Goal: Information Seeking & Learning: Learn about a topic

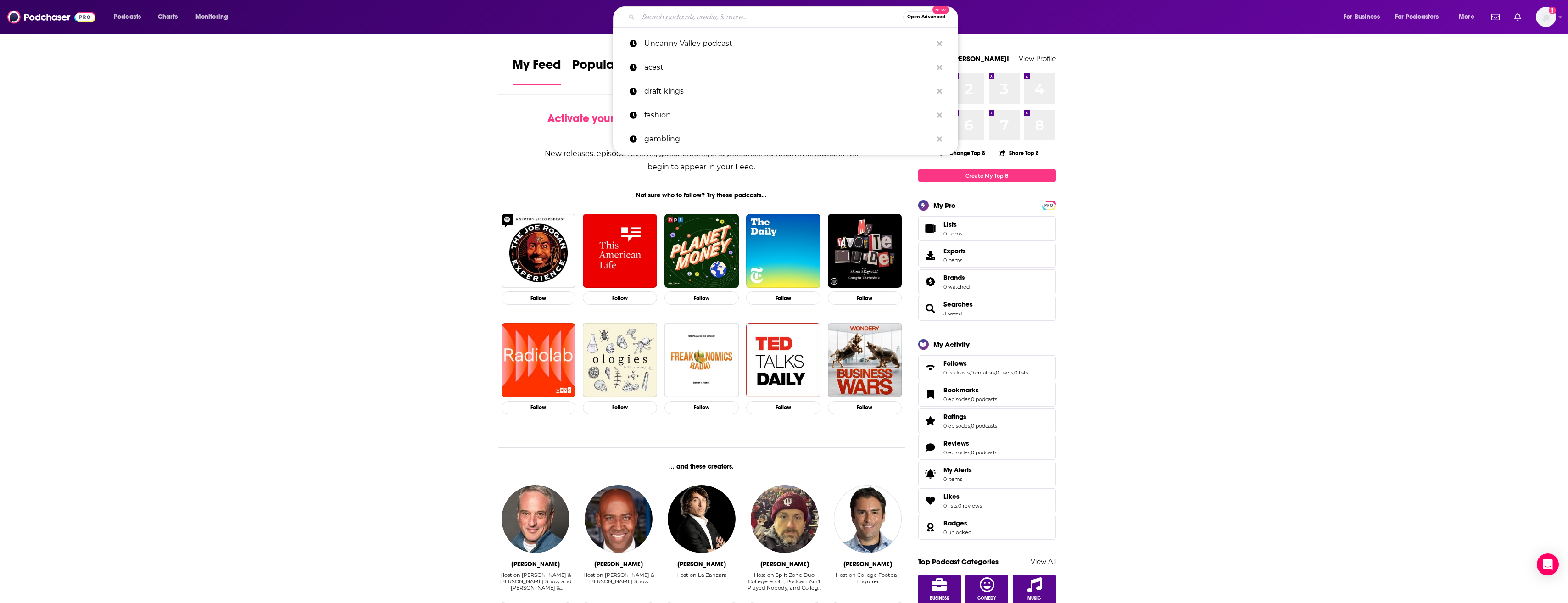
click at [718, 17] on input "Search podcasts, credits, & more..." at bounding box center [770, 17] width 265 height 15
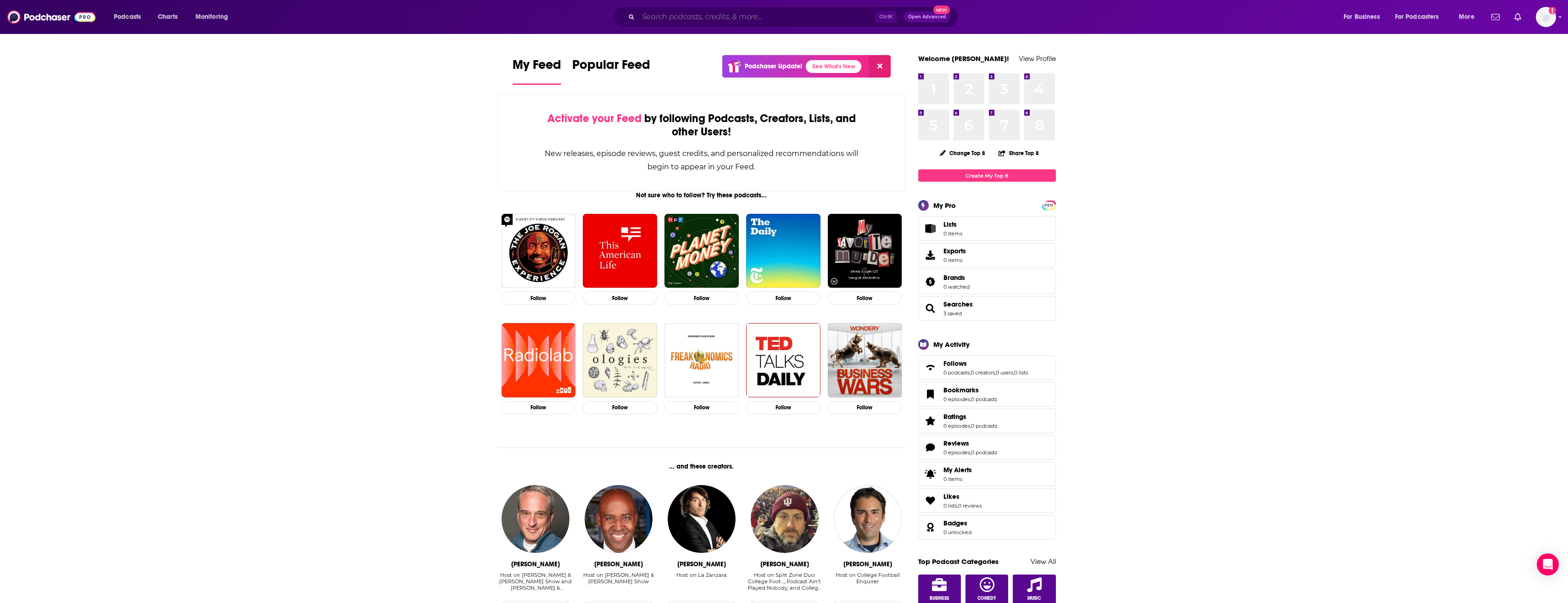
click at [681, 14] on input "Search podcasts, credits, & more..." at bounding box center [756, 17] width 237 height 15
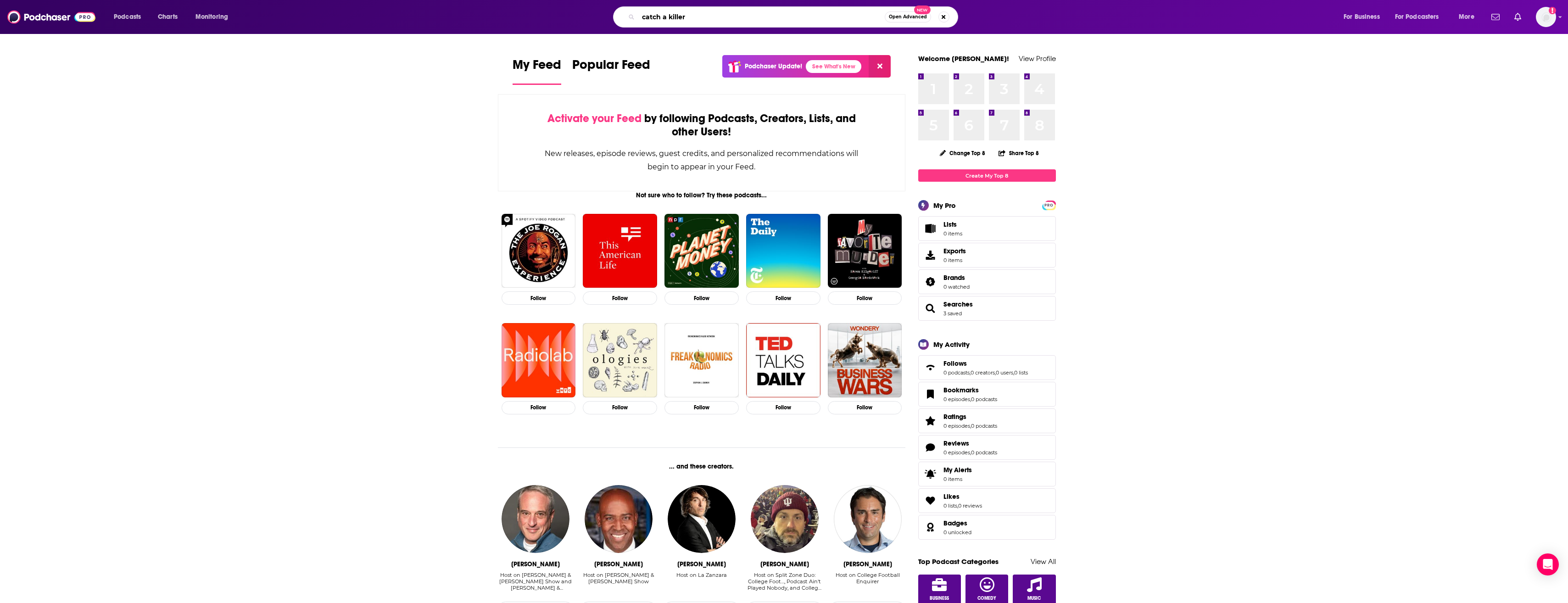
click at [641, 15] on input "catch a killer" at bounding box center [761, 17] width 246 height 15
click at [759, 14] on input "to catch a killer" at bounding box center [761, 17] width 246 height 15
type input "to catch a killer"
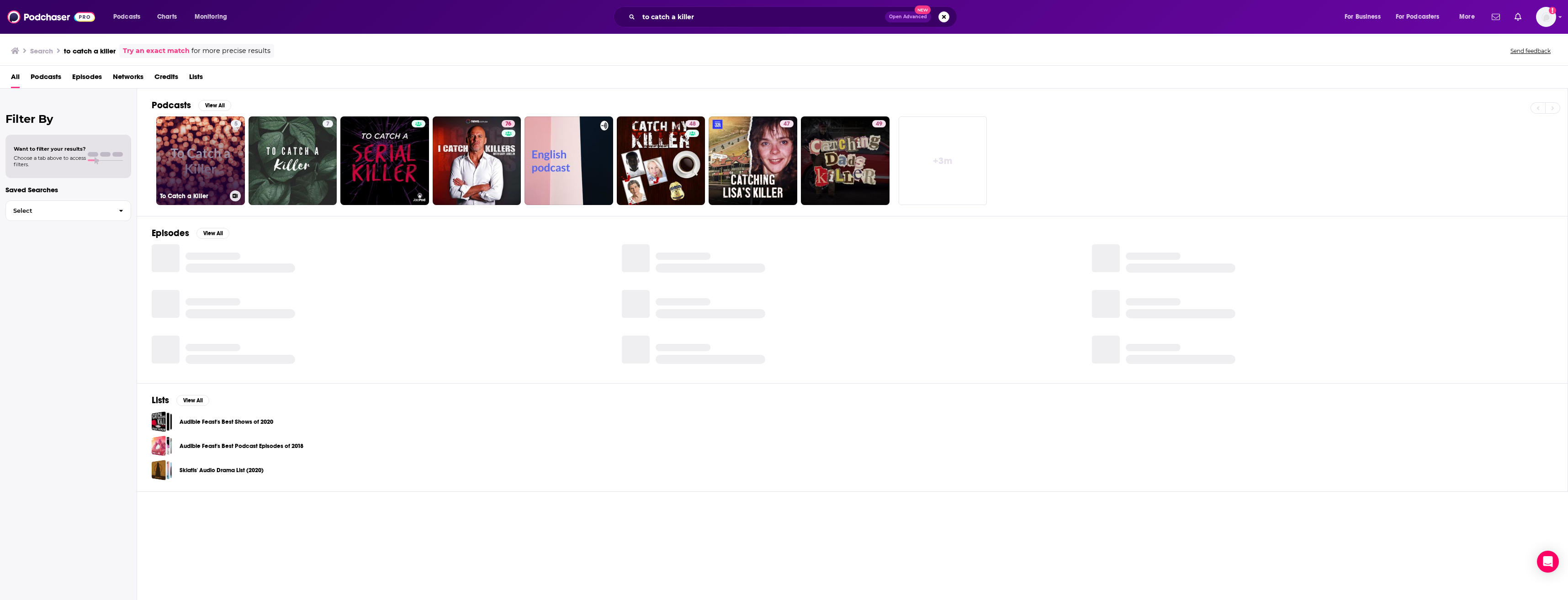
click at [201, 173] on link "5 To Catch a Killer" at bounding box center [201, 161] width 89 height 89
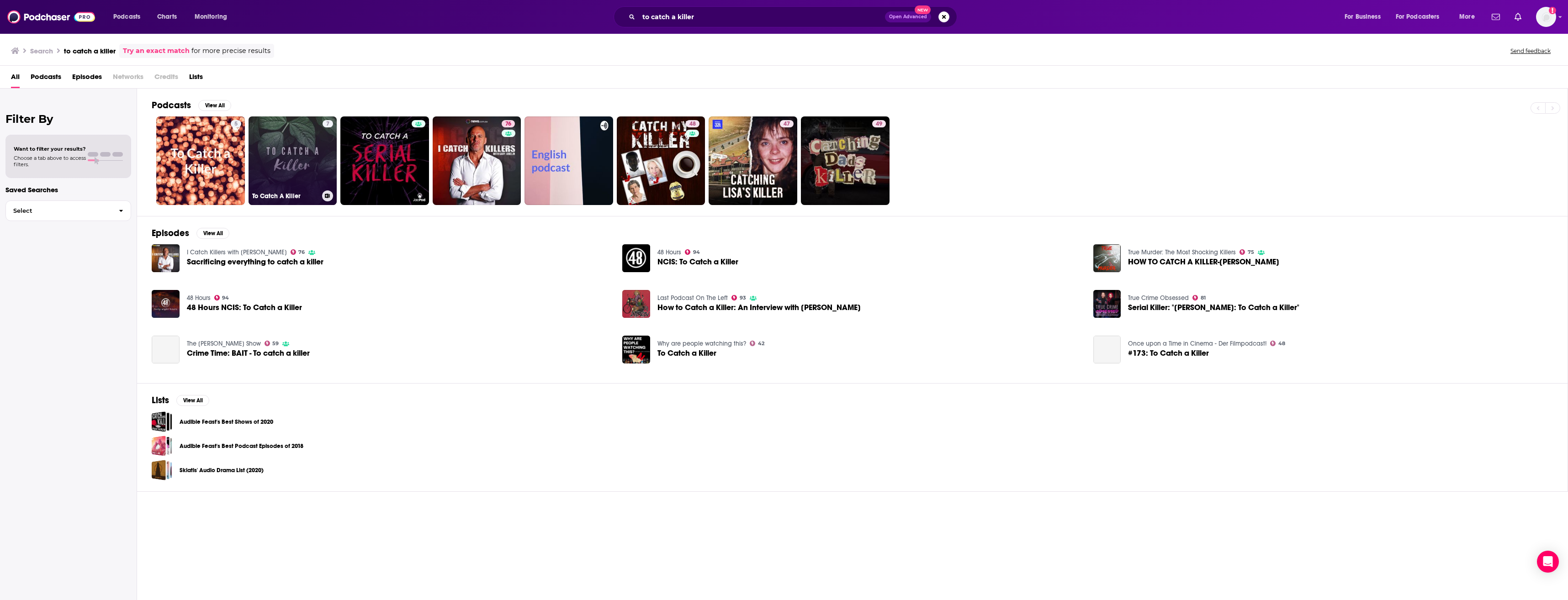
click at [279, 169] on link "7 To Catch A Killer" at bounding box center [293, 161] width 89 height 89
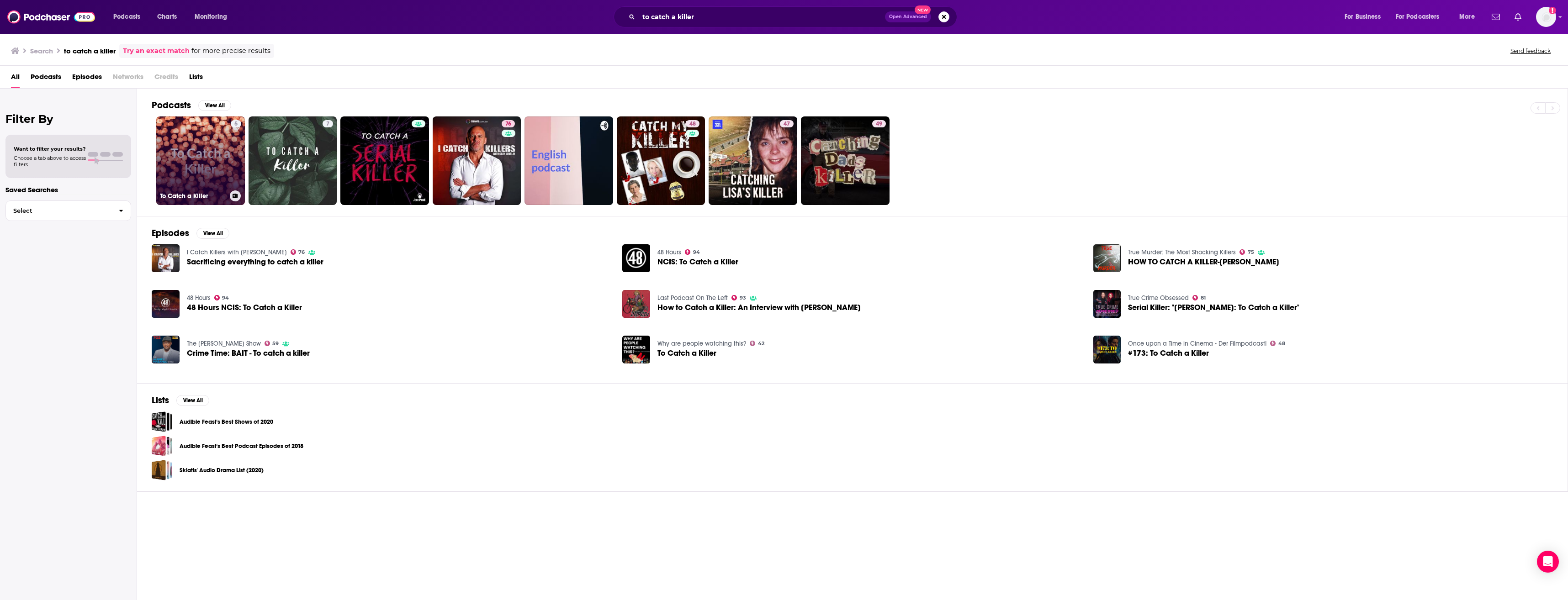
click at [184, 144] on link "5 To Catch a Killer" at bounding box center [201, 161] width 89 height 89
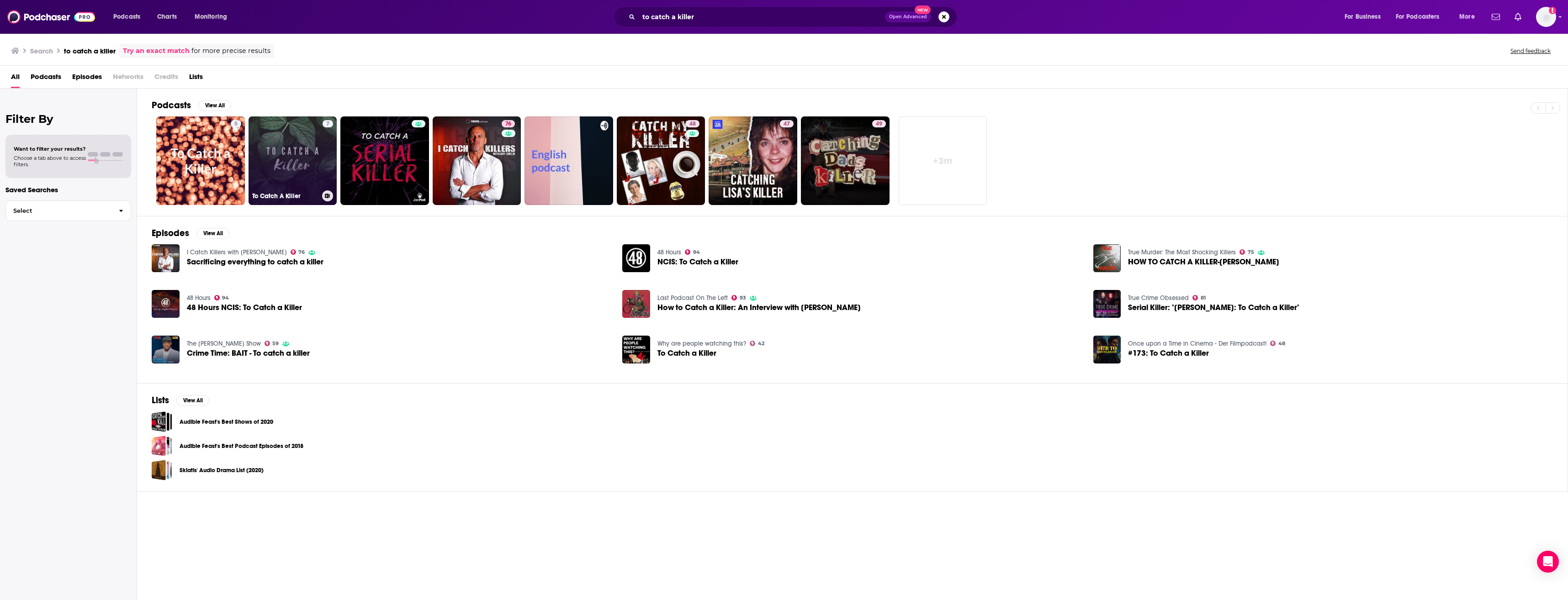
click at [279, 166] on link "7 To Catch A Killer" at bounding box center [293, 161] width 89 height 89
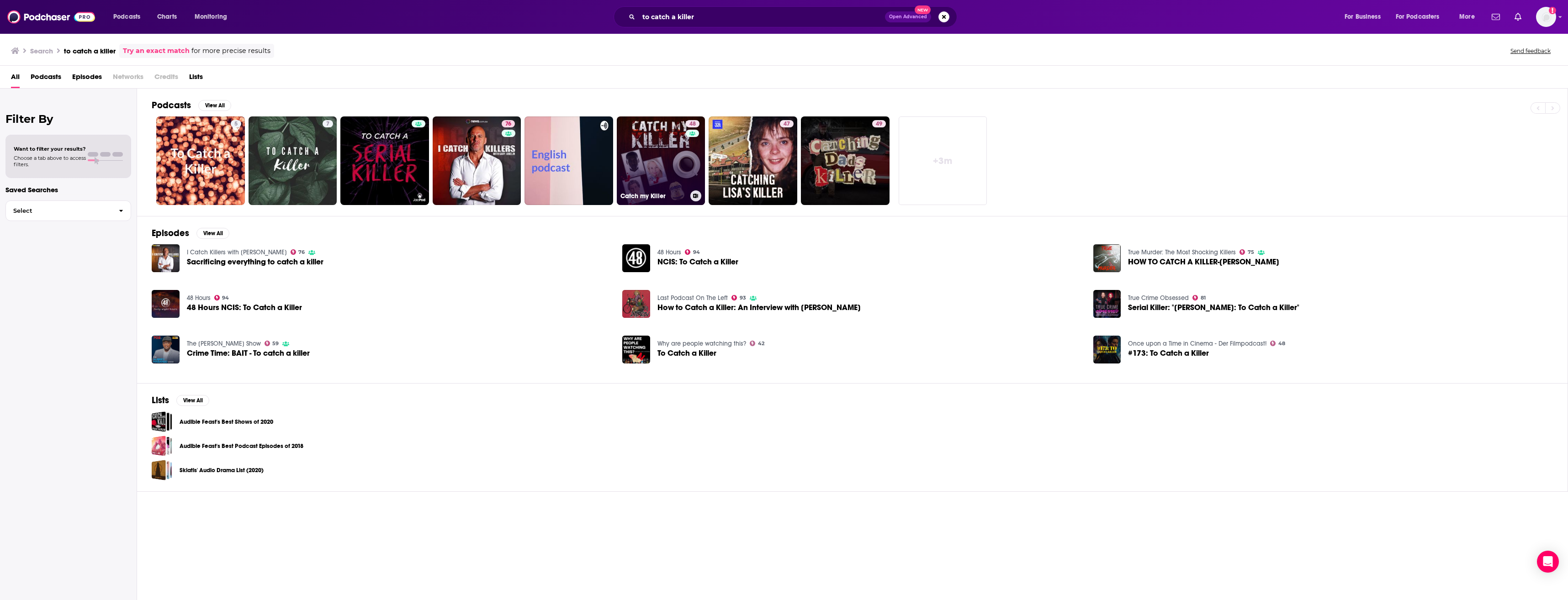
click at [670, 170] on link "48 Catch my Killer" at bounding box center [661, 161] width 89 height 89
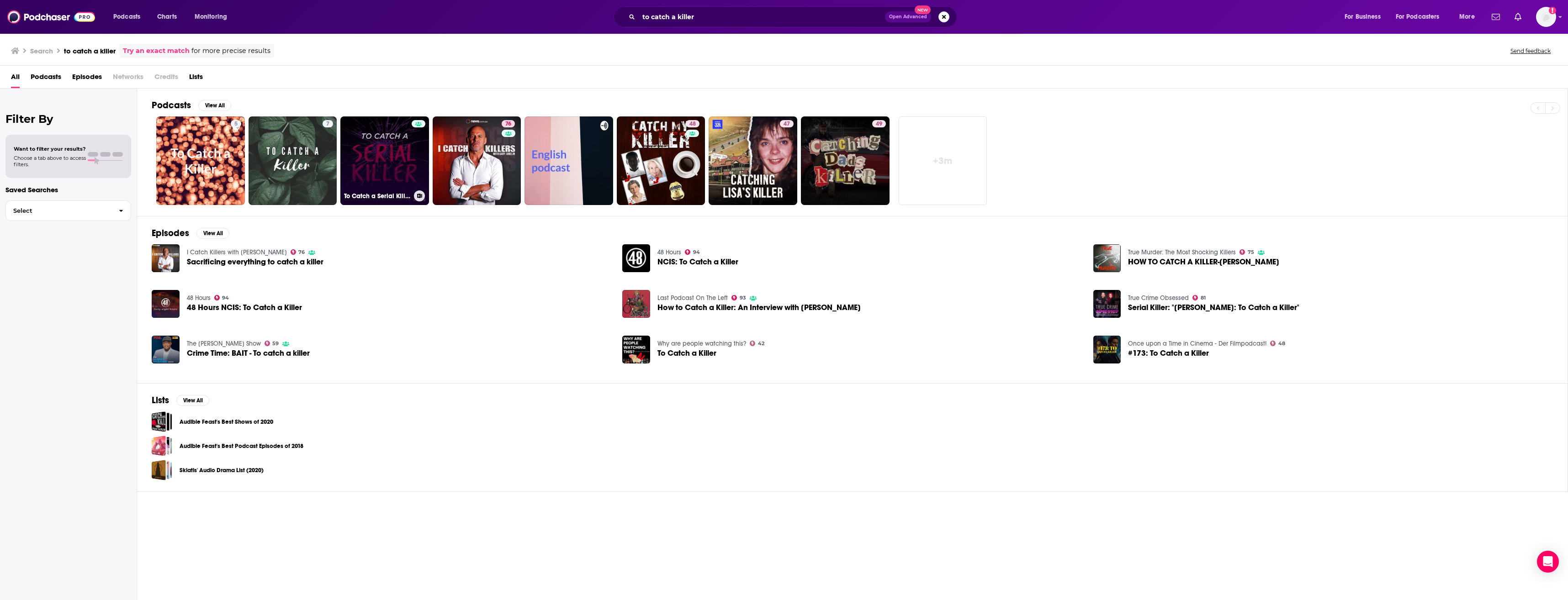
click at [391, 171] on link "To Catch a Serial Killer" at bounding box center [385, 161] width 89 height 89
click at [415, 172] on div at bounding box center [418, 155] width 14 height 71
click at [774, 17] on input "to catch a killer" at bounding box center [761, 17] width 247 height 15
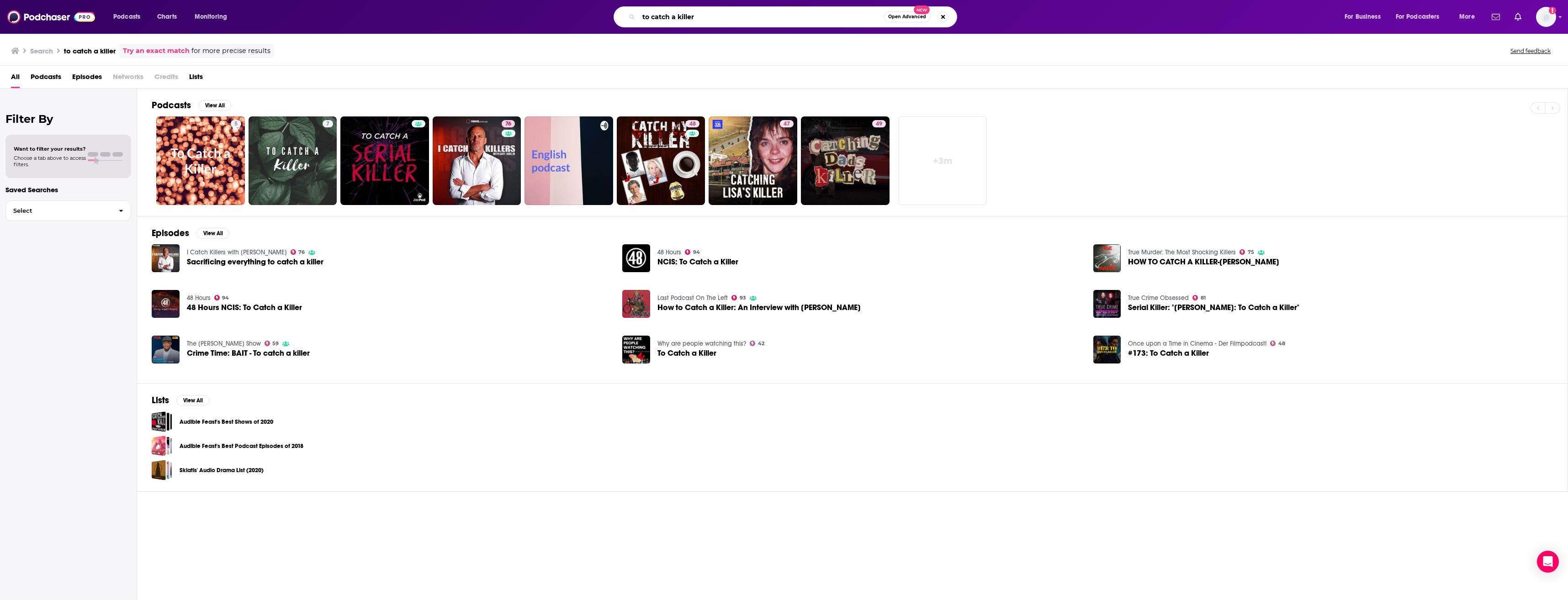
drag, startPoint x: 730, startPoint y: 15, endPoint x: 695, endPoint y: 16, distance: 35.0
click at [693, 18] on input "to catch a killer" at bounding box center [761, 17] width 245 height 15
drag, startPoint x: 705, startPoint y: 14, endPoint x: 583, endPoint y: 18, distance: 122.1
click at [534, 27] on div "Podcasts Charts Monitoring to catch a killer Open Advanced New For Business For…" at bounding box center [784, 17] width 1568 height 34
type input "killing color"
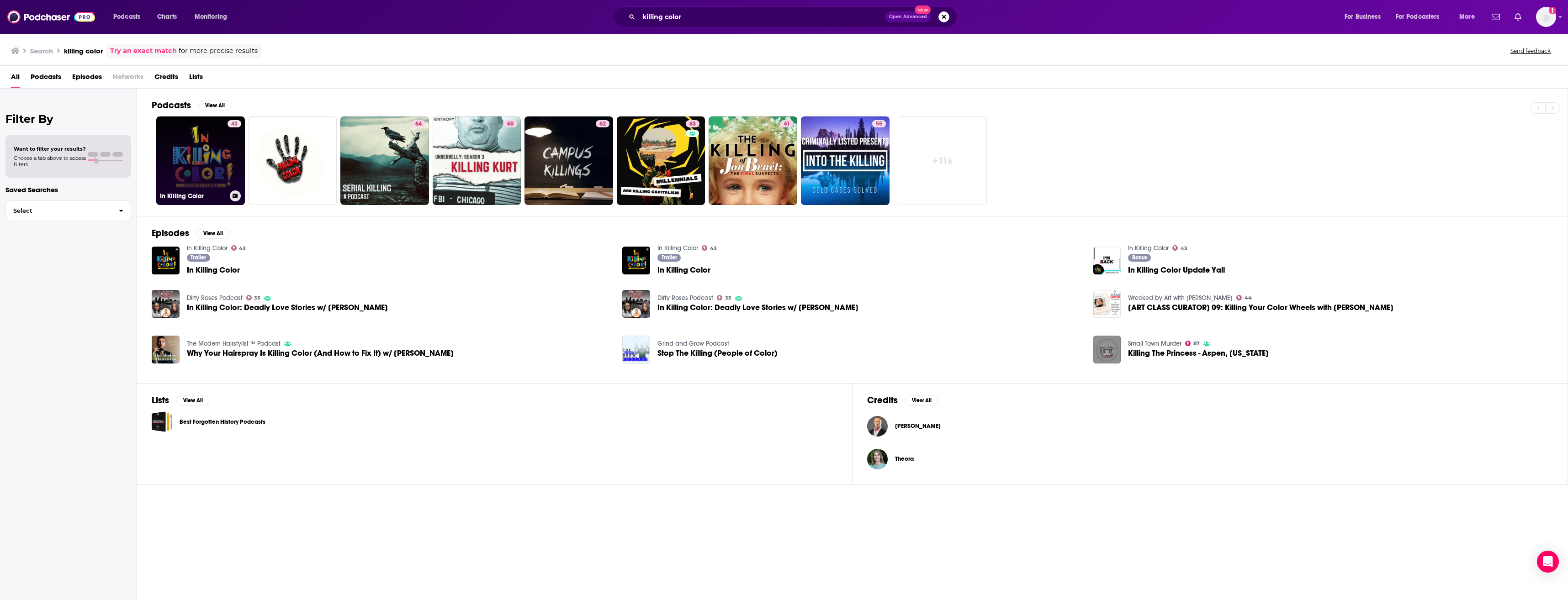
click at [209, 158] on link "43 In Killing Color" at bounding box center [201, 161] width 89 height 89
